Goal: Transaction & Acquisition: Purchase product/service

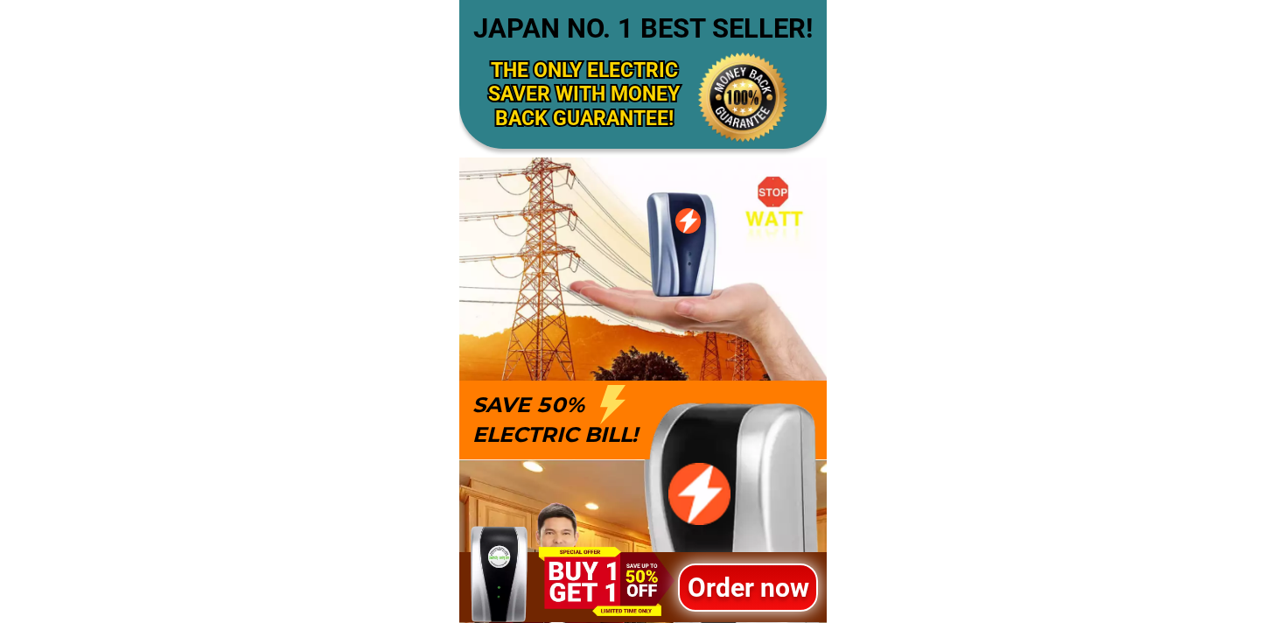
click at [700, 553] on div at bounding box center [642, 587] width 367 height 70
click at [710, 578] on h1 "Order now" at bounding box center [748, 587] width 140 height 39
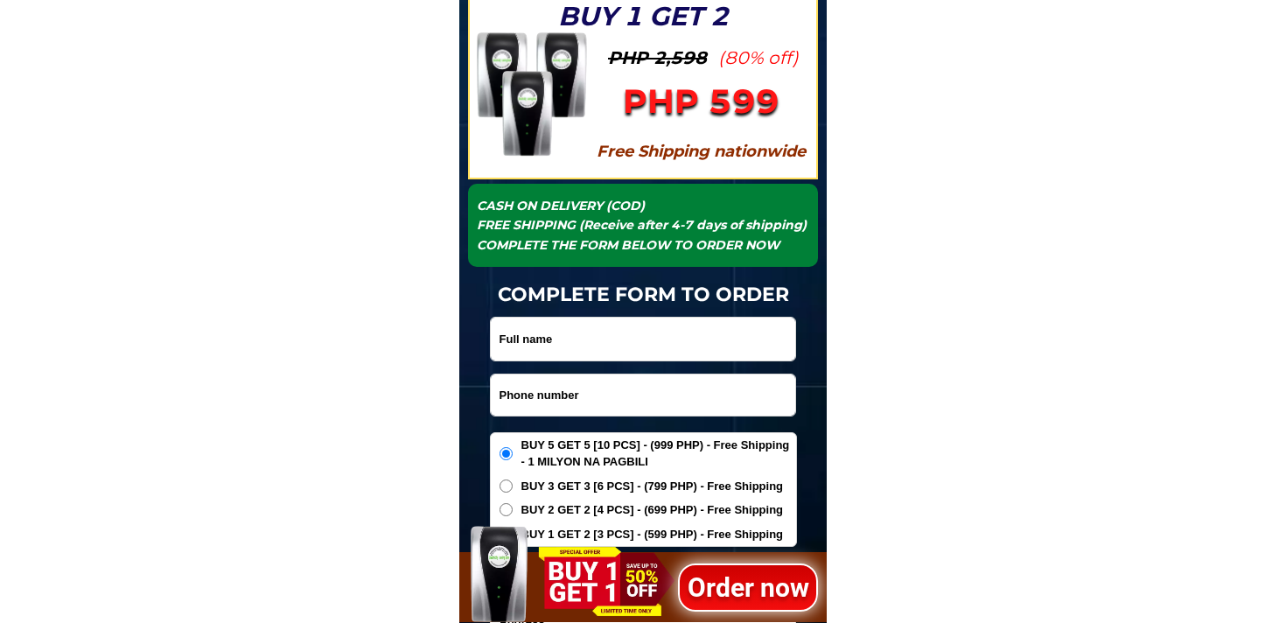
scroll to position [5661, 0]
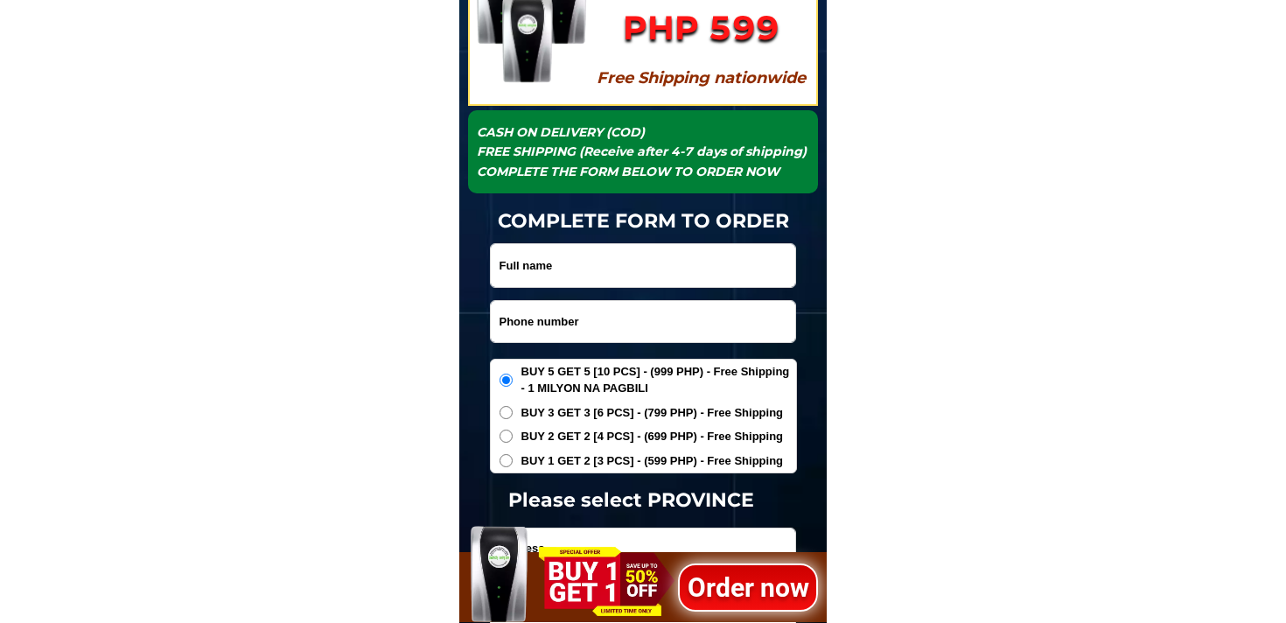
click at [640, 325] on input "Input phone_number" at bounding box center [643, 321] width 304 height 41
paste input "9276205046"
type input "09276205046"
click at [584, 243] on div at bounding box center [643, 265] width 306 height 45
click at [584, 254] on input "Input full_name" at bounding box center [643, 265] width 304 height 43
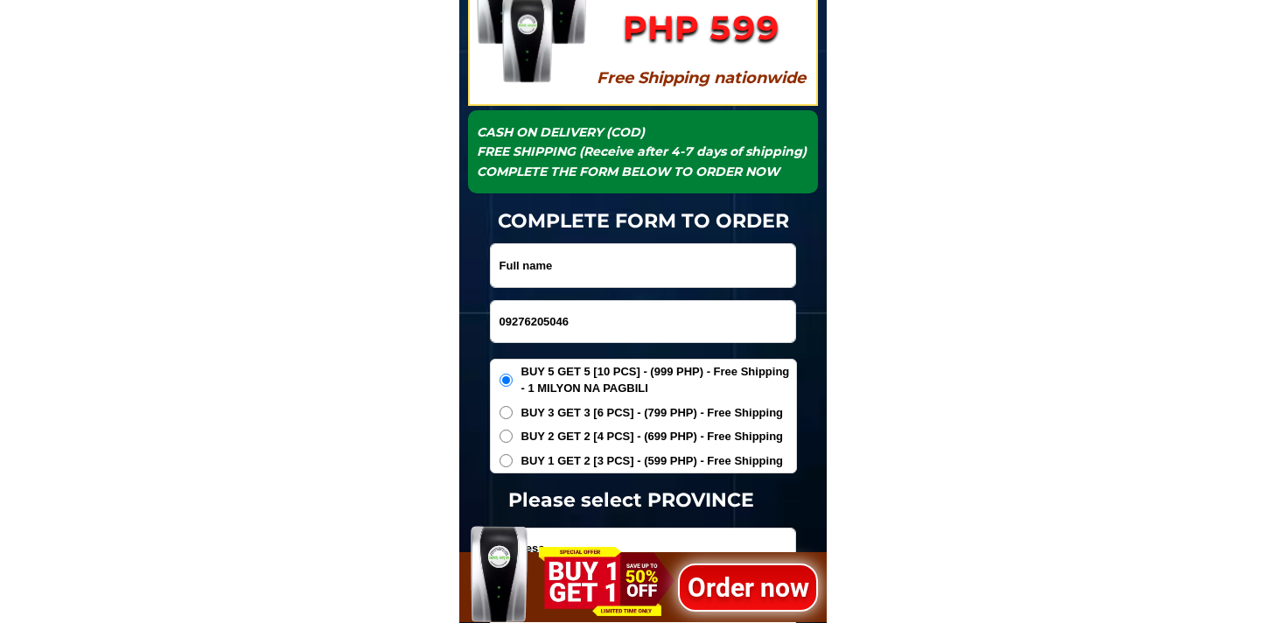
paste input "[PERSON_NAME]"
type input "[PERSON_NAME]"
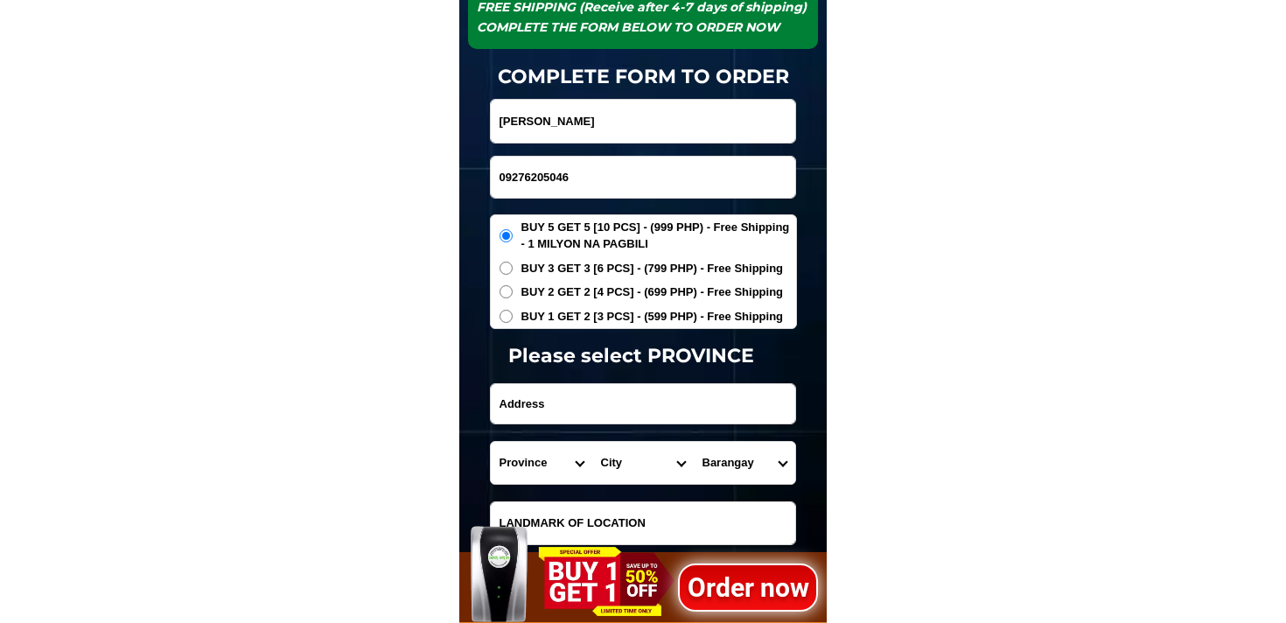
scroll to position [5815, 0]
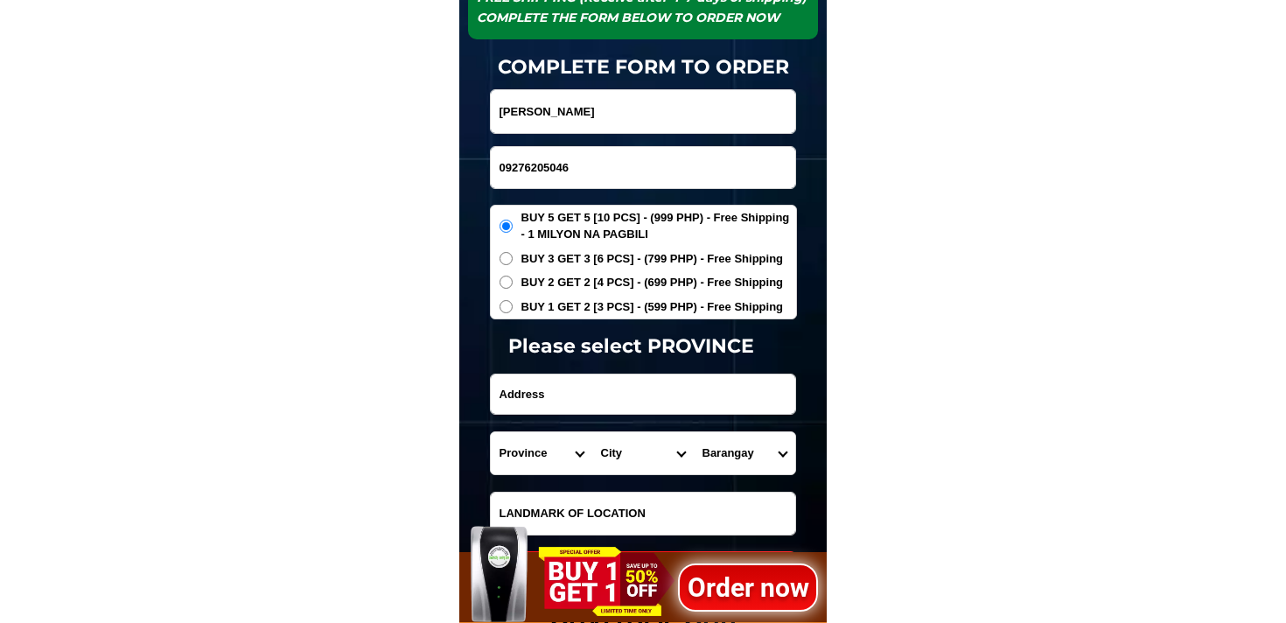
click at [568, 381] on input "Input address" at bounding box center [643, 393] width 304 height 39
paste input "182 [GEOGRAPHIC_DATA], [GEOGRAPHIC_DATA]"
type input "182 [GEOGRAPHIC_DATA], [GEOGRAPHIC_DATA]"
click at [532, 262] on span "BUY 3 GET 3 [6 PCS] - (799 PHP) - Free Shipping" at bounding box center [652, 258] width 262 height 17
click at [513, 262] on input "BUY 3 GET 3 [6 PCS] - (799 PHP) - Free Shipping" at bounding box center [506, 258] width 13 height 13
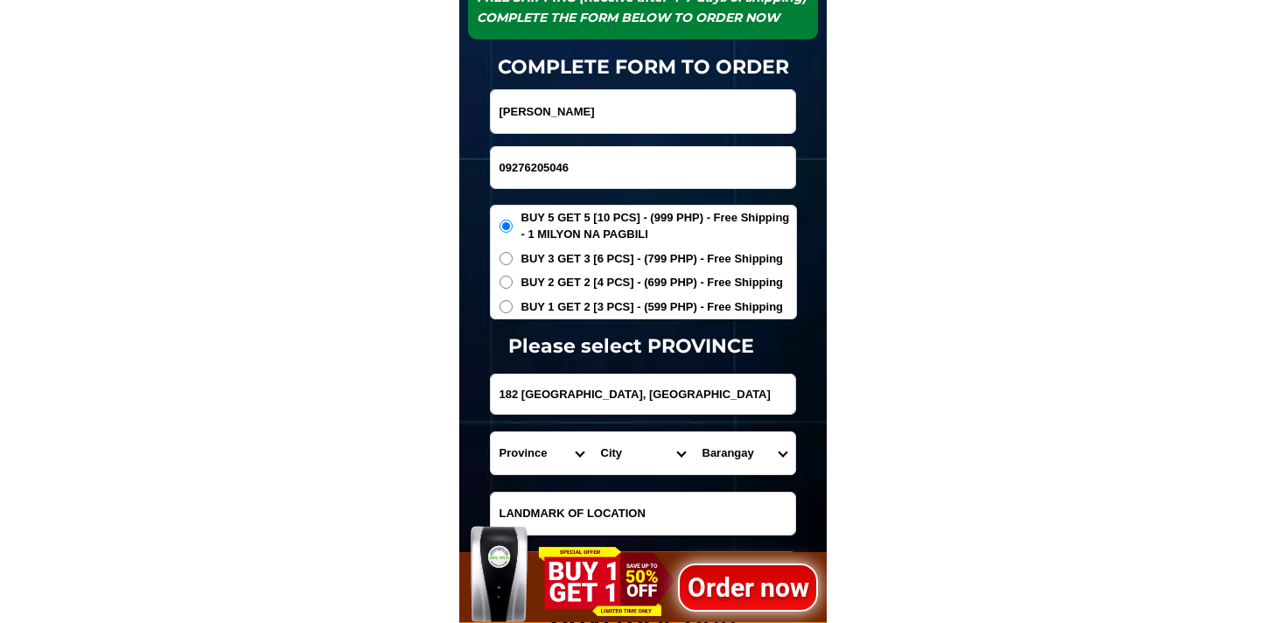
radio input "true"
click at [509, 456] on select "Province [GEOGRAPHIC_DATA] [GEOGRAPHIC_DATA] [GEOGRAPHIC_DATA] [GEOGRAPHIC_DATA…" at bounding box center [541, 453] width 101 height 42
select select "63_247"
click at [491, 432] on select "Province [GEOGRAPHIC_DATA] [GEOGRAPHIC_DATA] [GEOGRAPHIC_DATA] [GEOGRAPHIC_DATA…" at bounding box center [541, 453] width 101 height 42
click at [618, 441] on select "City [GEOGRAPHIC_DATA] [PERSON_NAME][GEOGRAPHIC_DATA]-city [GEOGRAPHIC_DATA] [G…" at bounding box center [642, 453] width 101 height 42
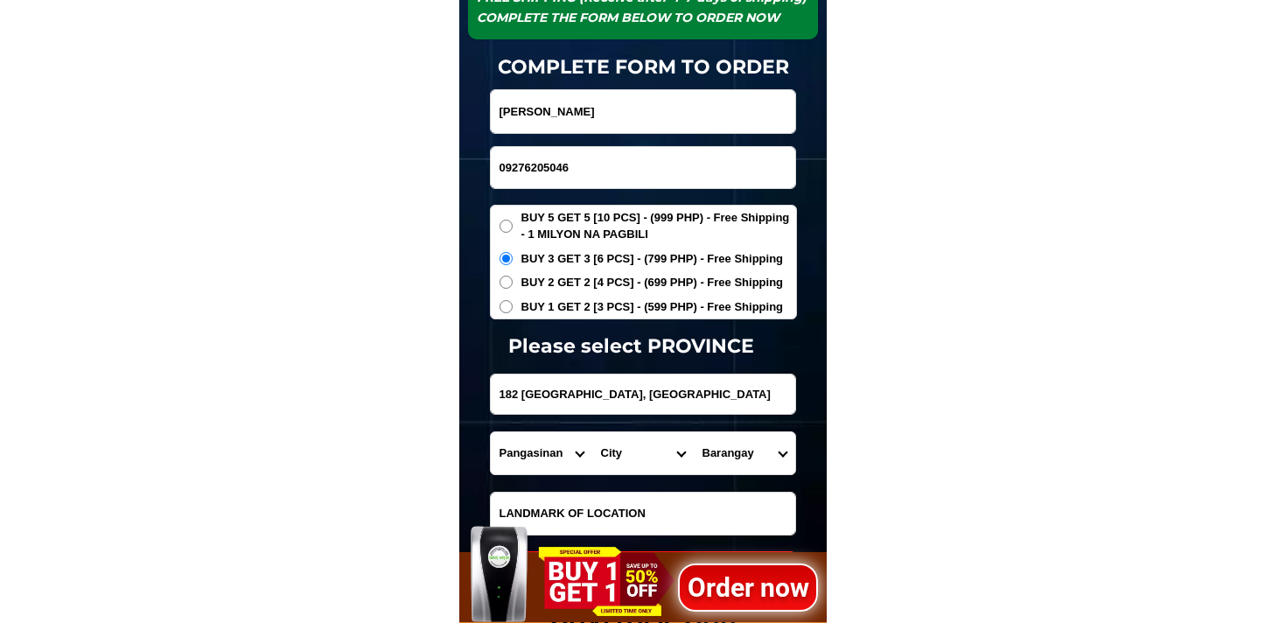
select select "63_2479574"
click at [592, 432] on select "City [GEOGRAPHIC_DATA] [PERSON_NAME][GEOGRAPHIC_DATA]-city [GEOGRAPHIC_DATA] [G…" at bounding box center [642, 453] width 101 height 42
click at [726, 479] on form "[PERSON_NAME] 09276205046 ORDER NOW 182 [GEOGRAPHIC_DATA], [GEOGRAPHIC_DATA] [G…" at bounding box center [643, 337] width 307 height 497
click at [740, 461] on select "Barangay [GEOGRAPHIC_DATA]-dalin Angio Anonang Aramal Bigbiga Binday Bolaoen Bo…" at bounding box center [744, 453] width 101 height 42
click at [631, 400] on input "182 [GEOGRAPHIC_DATA], [GEOGRAPHIC_DATA]" at bounding box center [643, 393] width 304 height 39
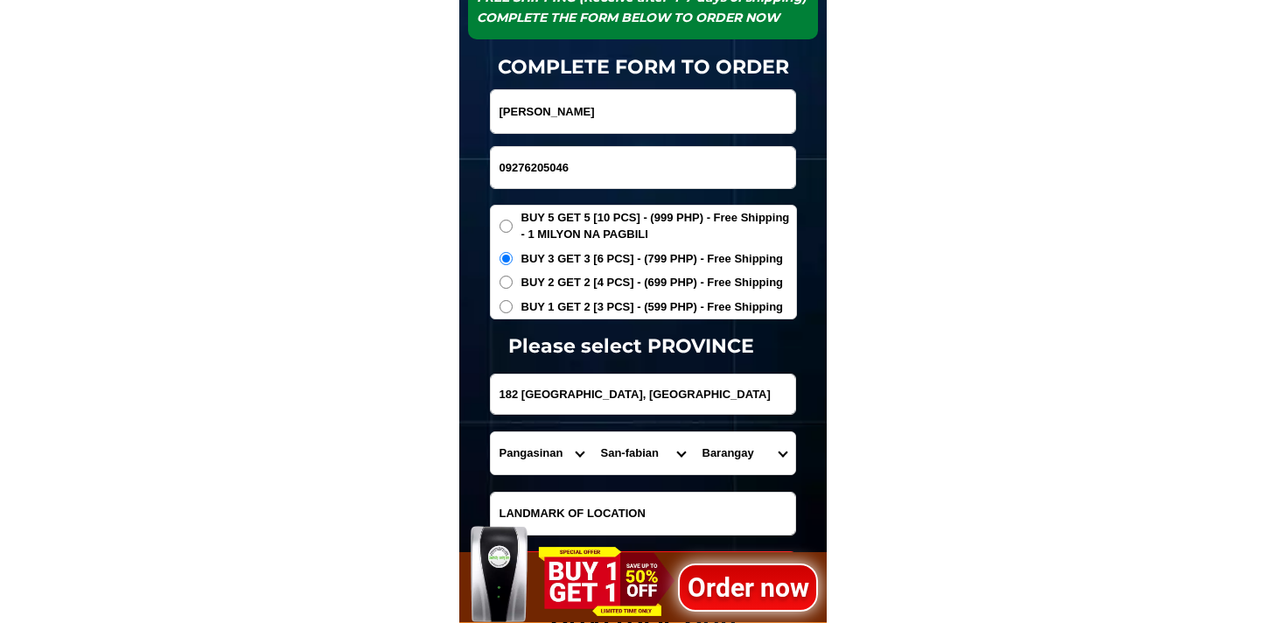
click at [631, 400] on input "182 [GEOGRAPHIC_DATA], [GEOGRAPHIC_DATA]" at bounding box center [643, 393] width 304 height 39
click at [753, 462] on select "Barangay [GEOGRAPHIC_DATA]-dalin Angio Anonang Aramal Bigbiga Binday Bolaoen Bo…" at bounding box center [744, 453] width 101 height 42
click at [583, 398] on input "182 [GEOGRAPHIC_DATA], [GEOGRAPHIC_DATA]" at bounding box center [643, 393] width 304 height 39
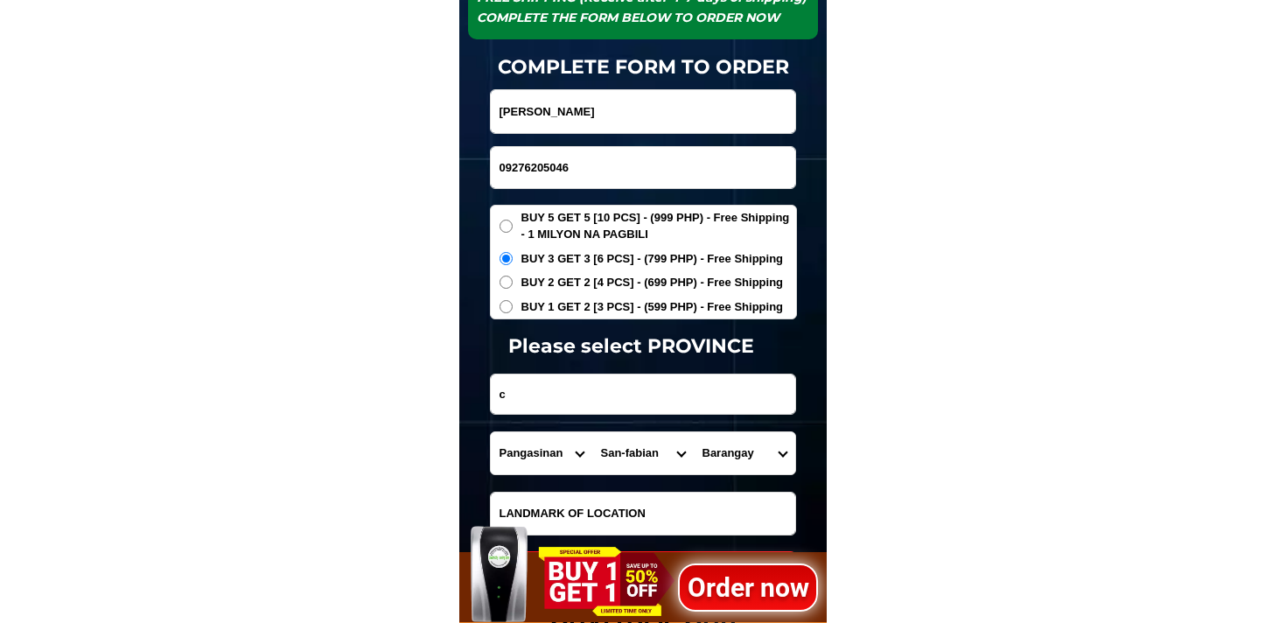
click at [690, 402] on input "c" at bounding box center [643, 393] width 304 height 39
type input "182 [GEOGRAPHIC_DATA], [GEOGRAPHIC_DATA]"
click at [727, 450] on select "Barangay [GEOGRAPHIC_DATA]-dalin Angio Anonang Aramal Bigbiga Binday Bolaoen Bo…" at bounding box center [744, 453] width 101 height 42
select select "63_24795745811"
click at [694, 432] on select "Barangay [GEOGRAPHIC_DATA]-dalin Angio Anonang Aramal Bigbiga Binday Bolaoen Bo…" at bounding box center [744, 453] width 101 height 42
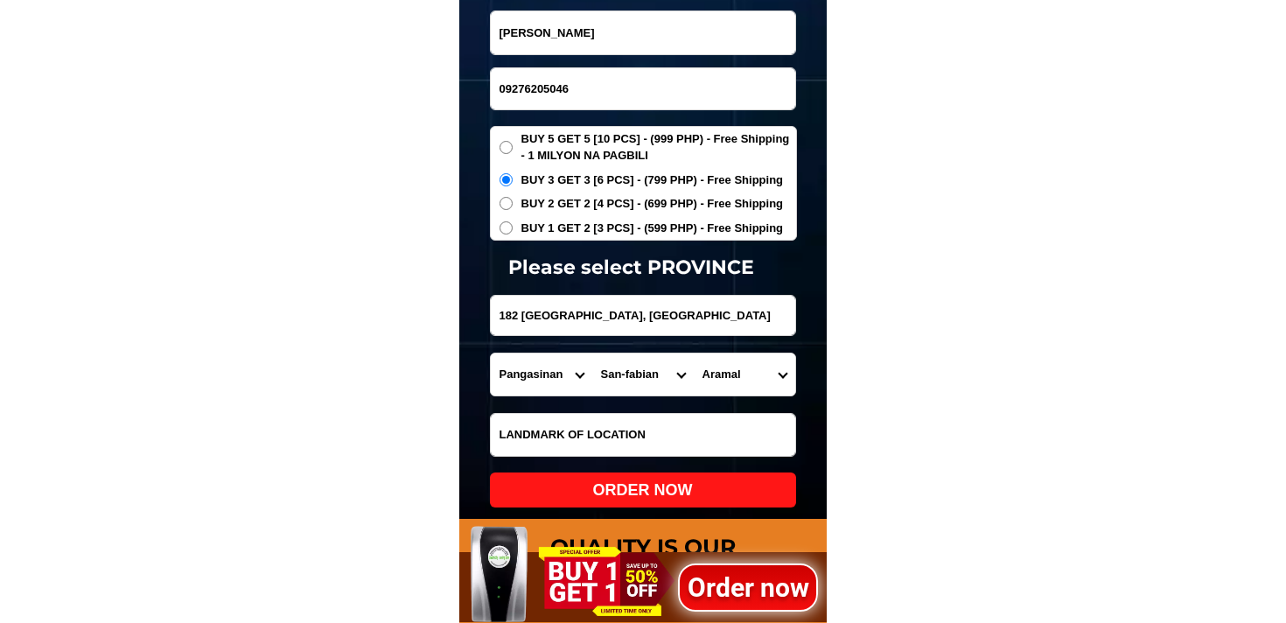
scroll to position [5899, 0]
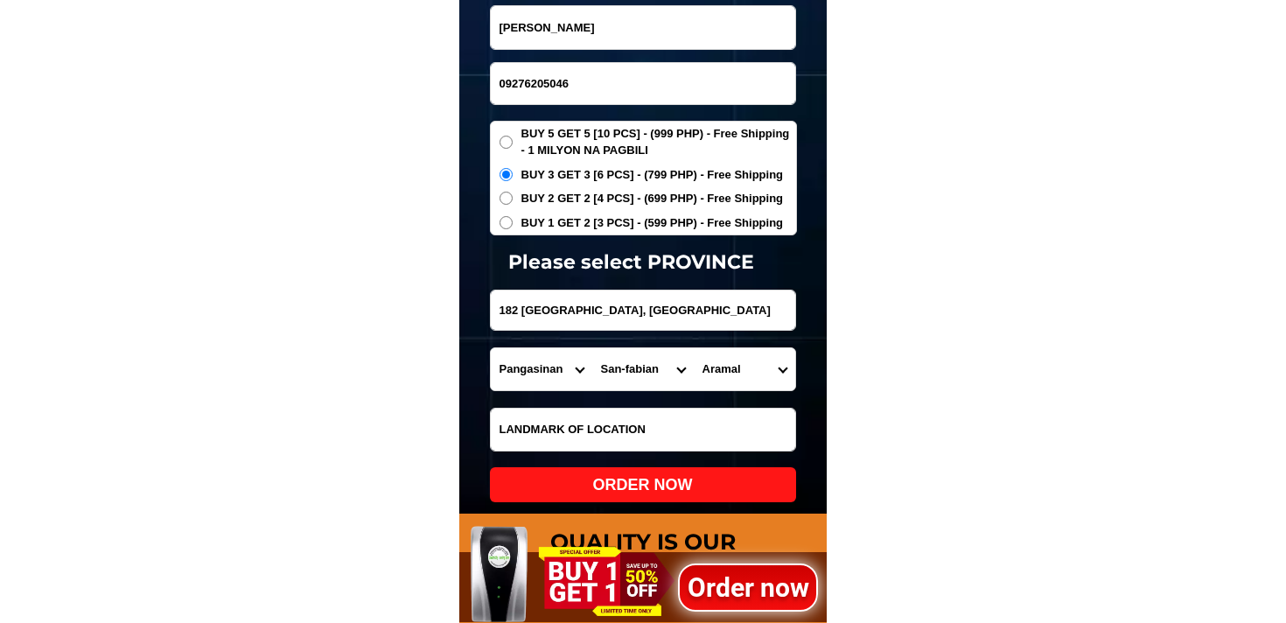
click at [634, 482] on div "ORDER NOW" at bounding box center [643, 485] width 306 height 24
radio input "true"
